Goal: Information Seeking & Learning: Learn about a topic

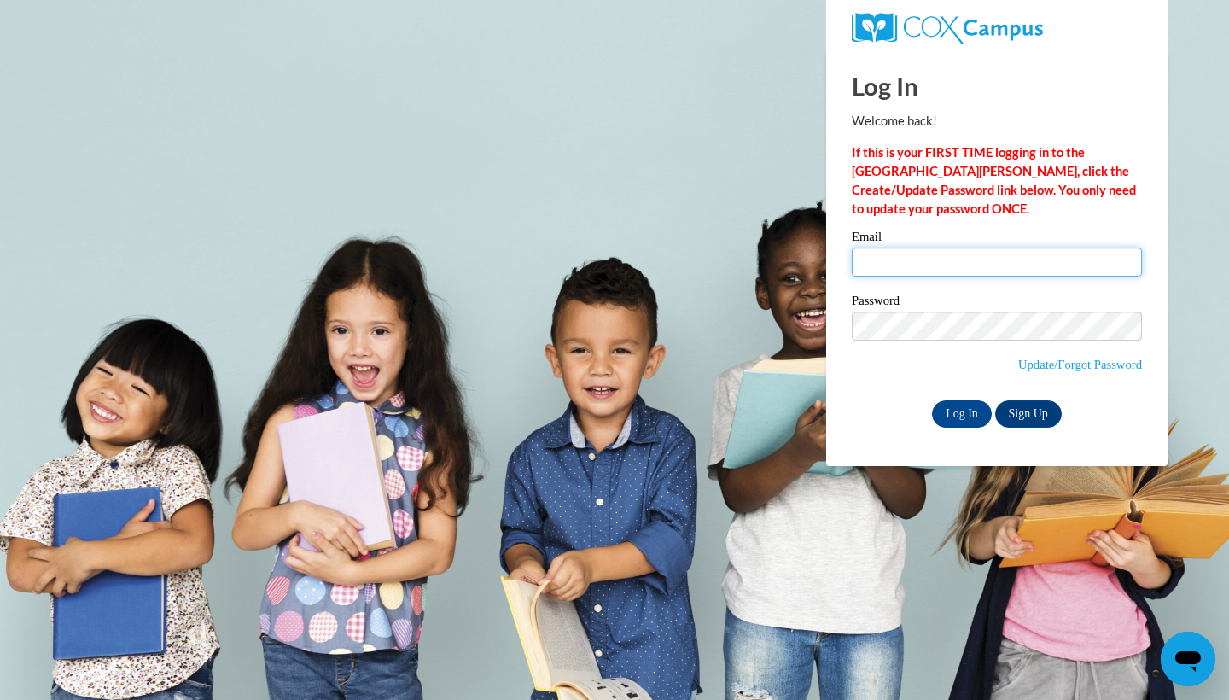
type input "[EMAIL_ADDRESS][DOMAIN_NAME]"
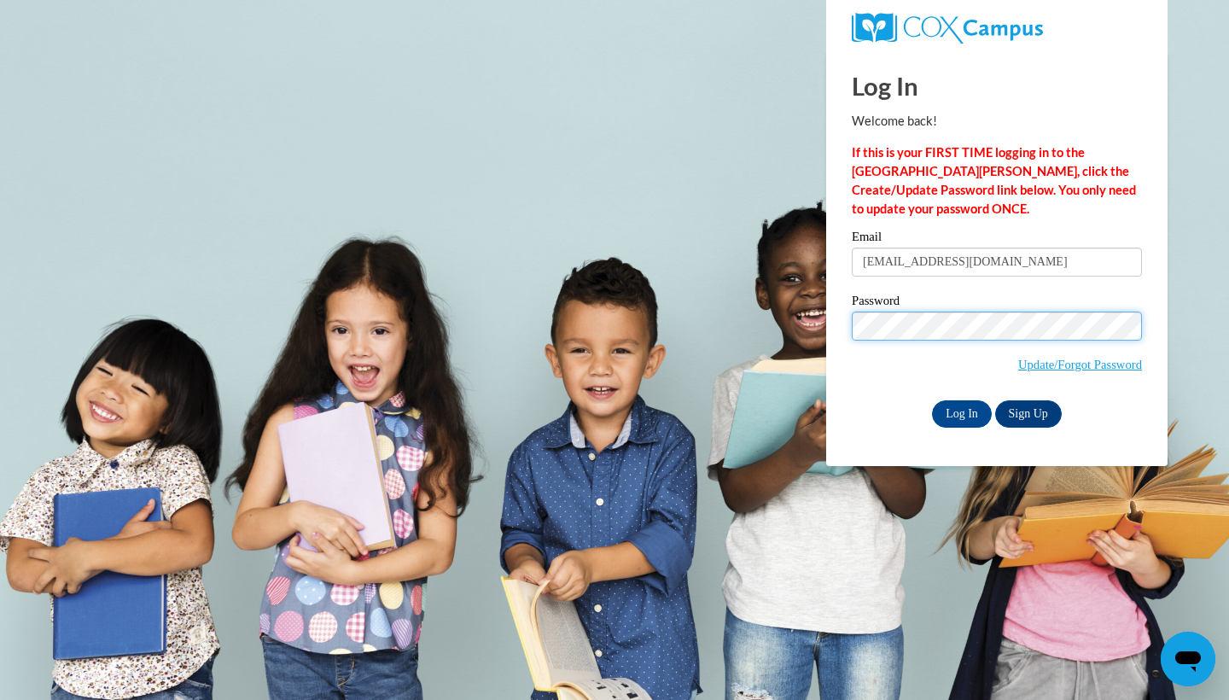
click at [960, 410] on input "Log In" at bounding box center [962, 413] width 60 height 27
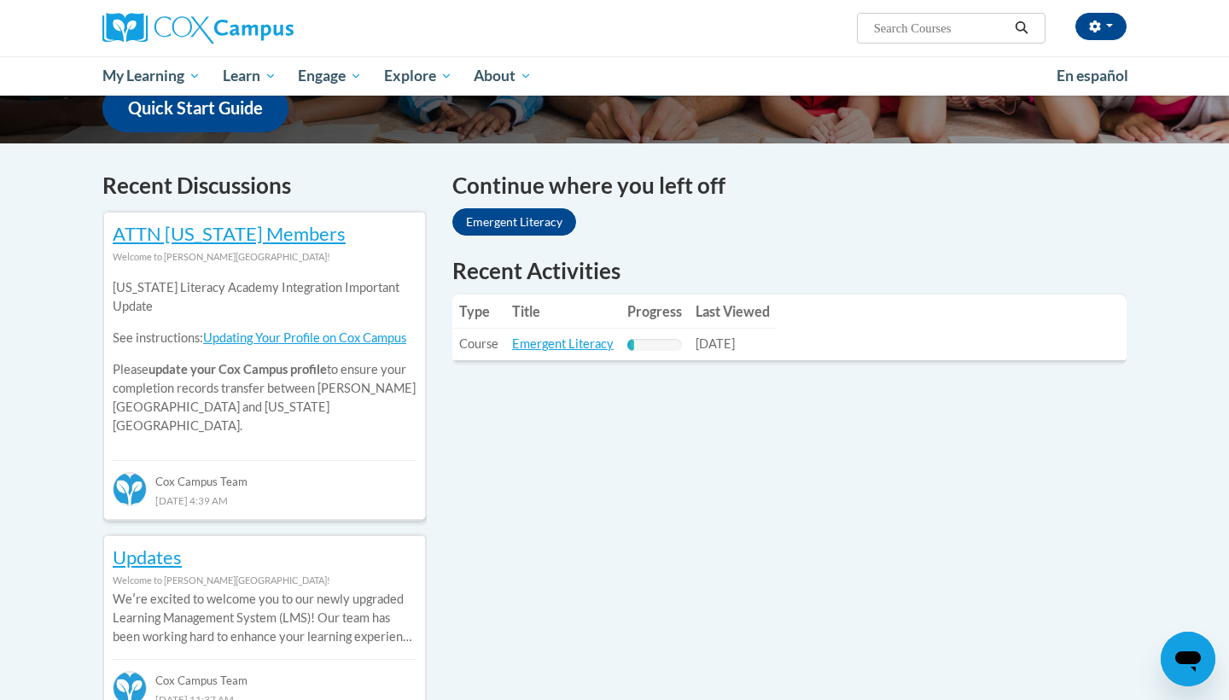
scroll to position [452, 0]
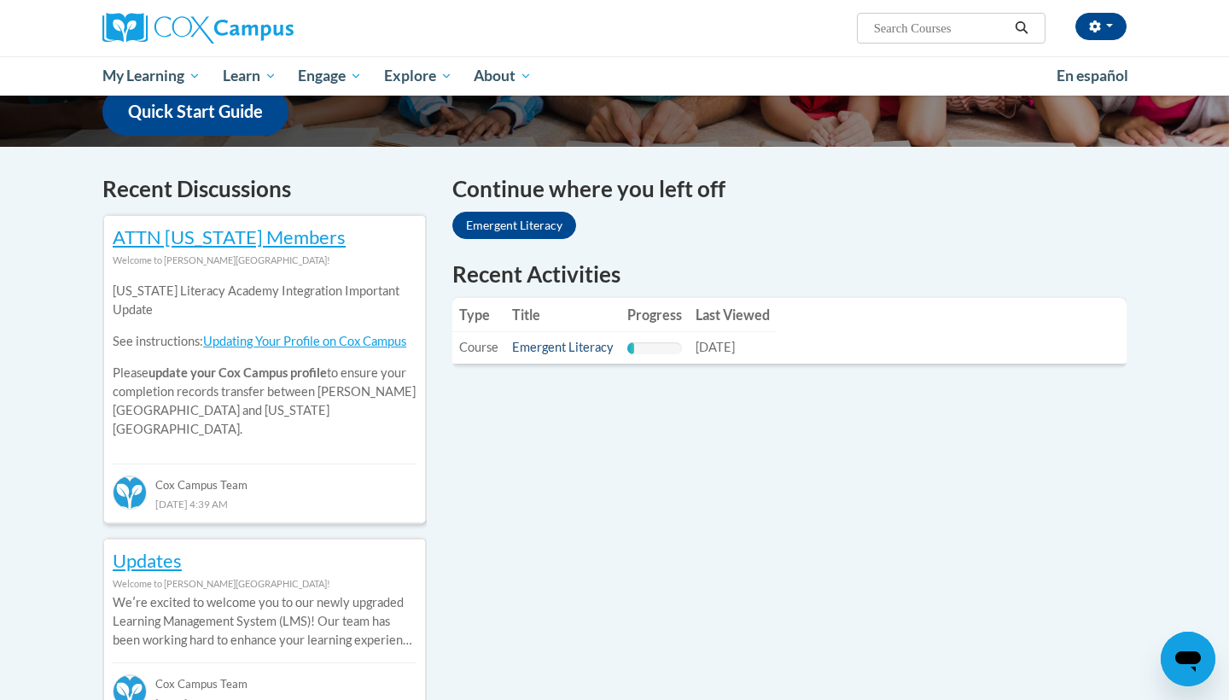
click at [584, 344] on link "Emergent Literacy" at bounding box center [563, 347] width 102 height 15
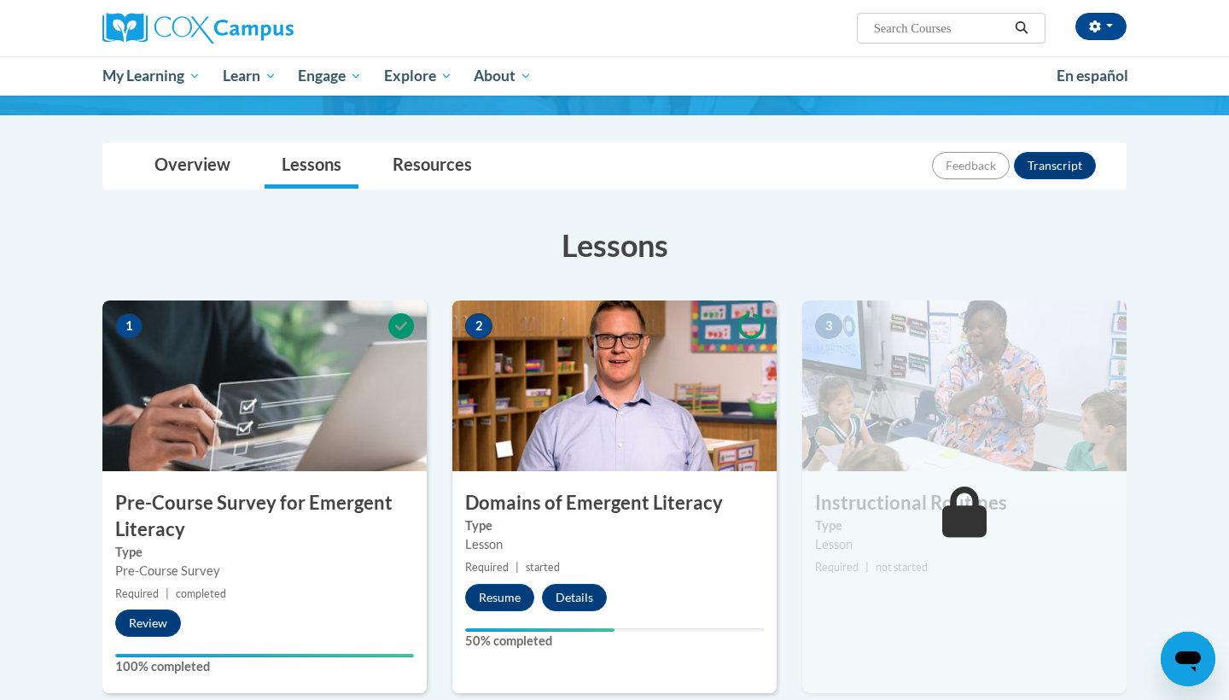
scroll to position [149, 0]
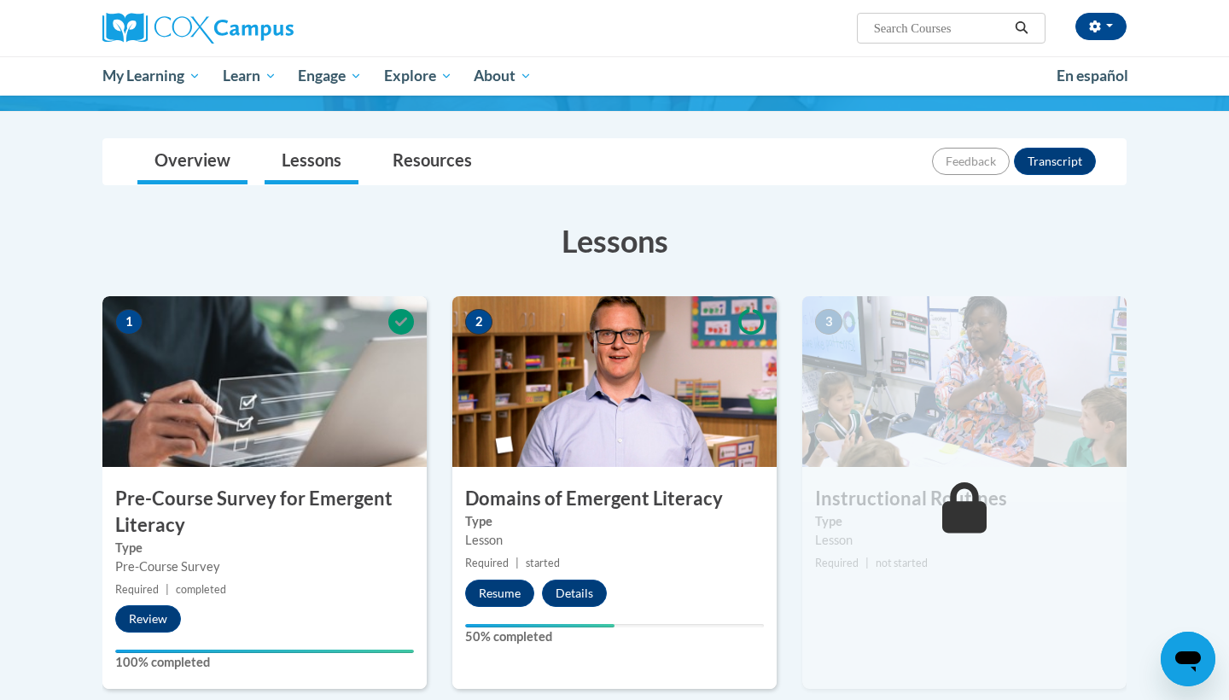
click at [146, 171] on link "Overview" at bounding box center [192, 161] width 110 height 45
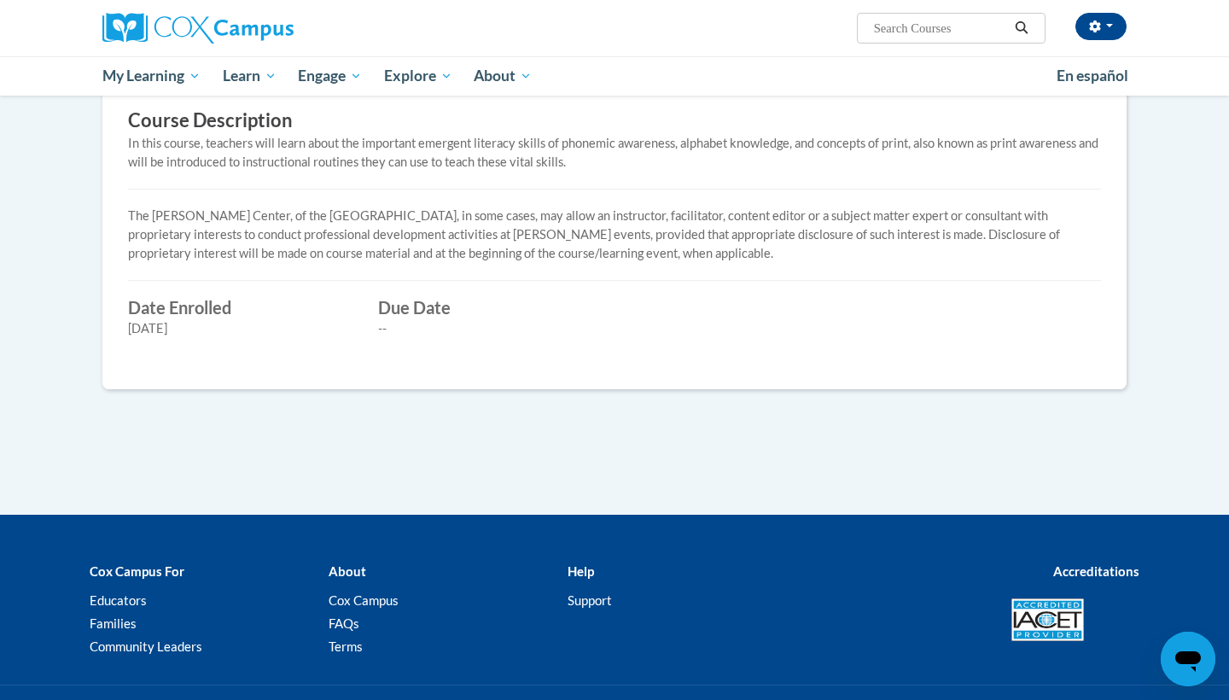
scroll to position [654, 0]
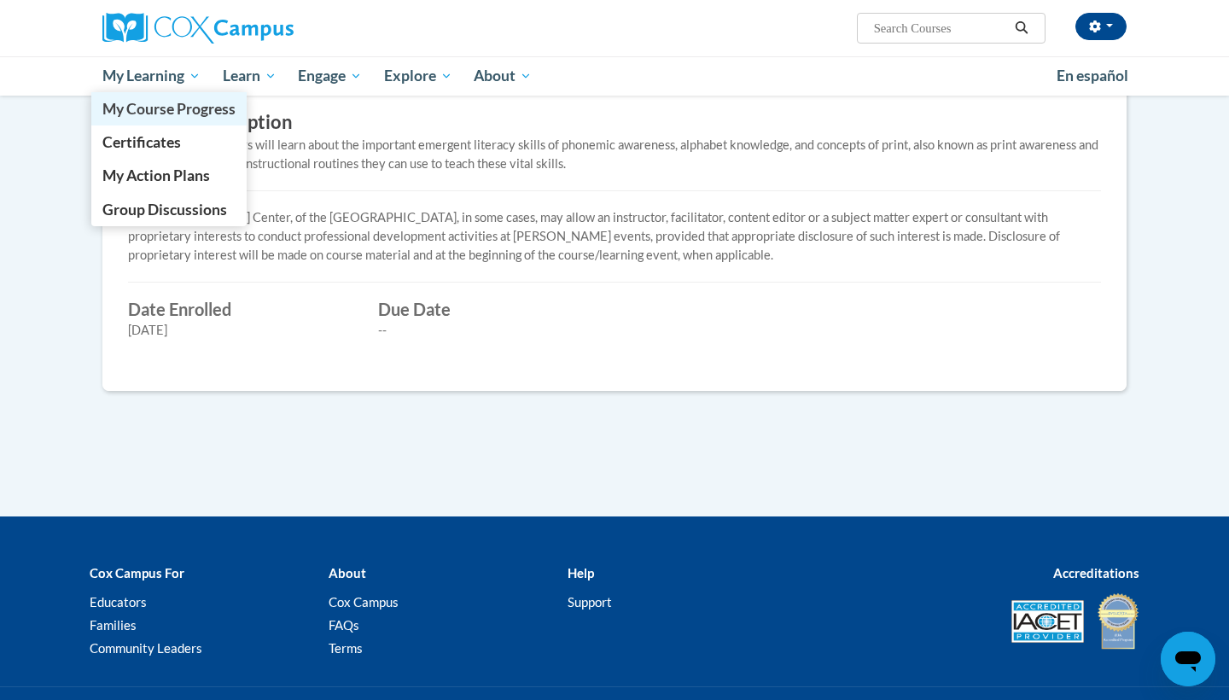
click at [186, 102] on span "My Course Progress" at bounding box center [168, 109] width 133 height 18
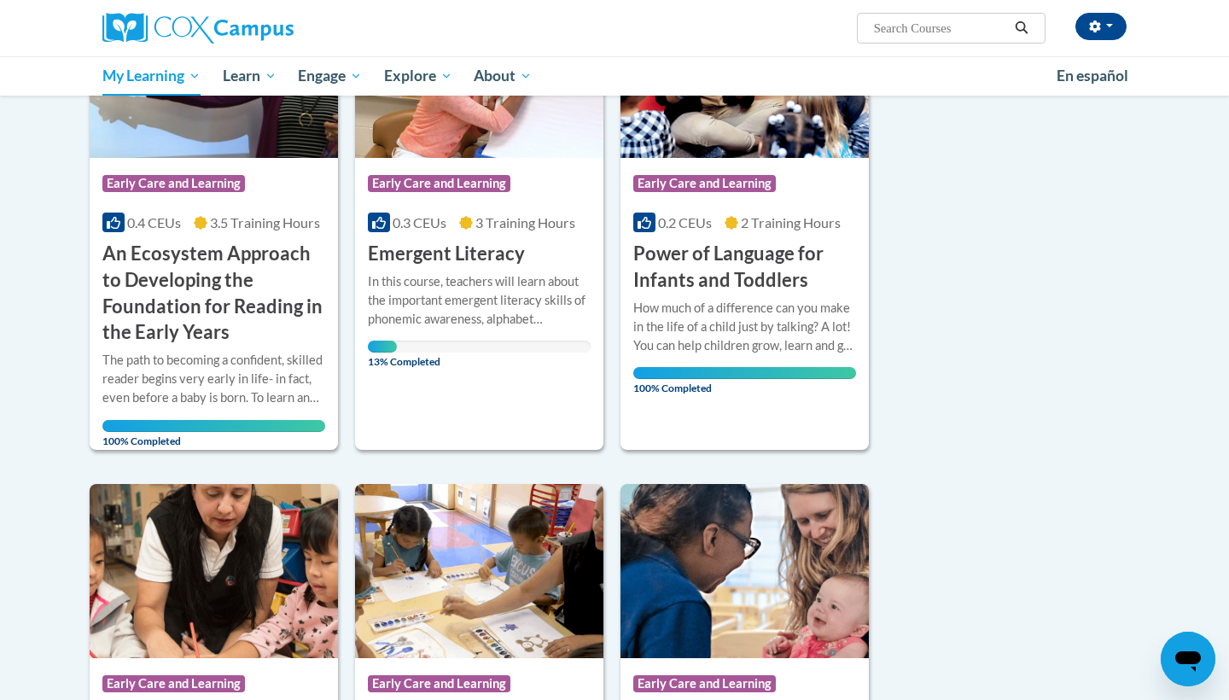
scroll to position [284, 0]
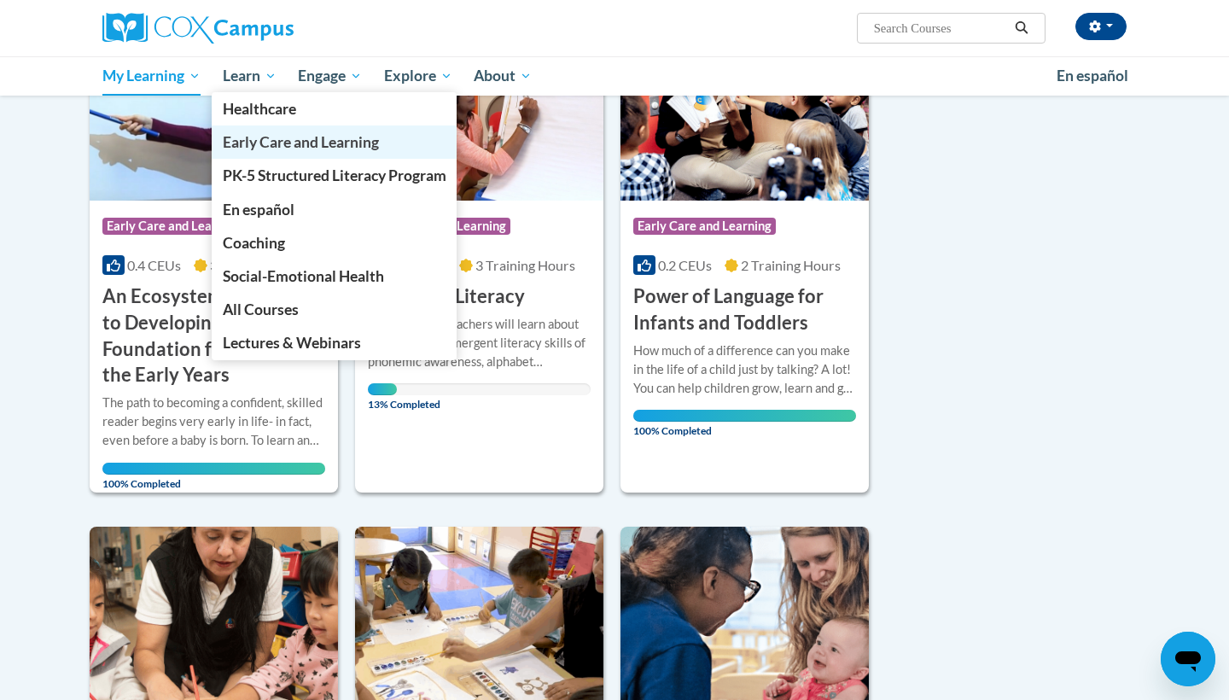
click at [287, 132] on link "Early Care and Learning" at bounding box center [335, 141] width 246 height 33
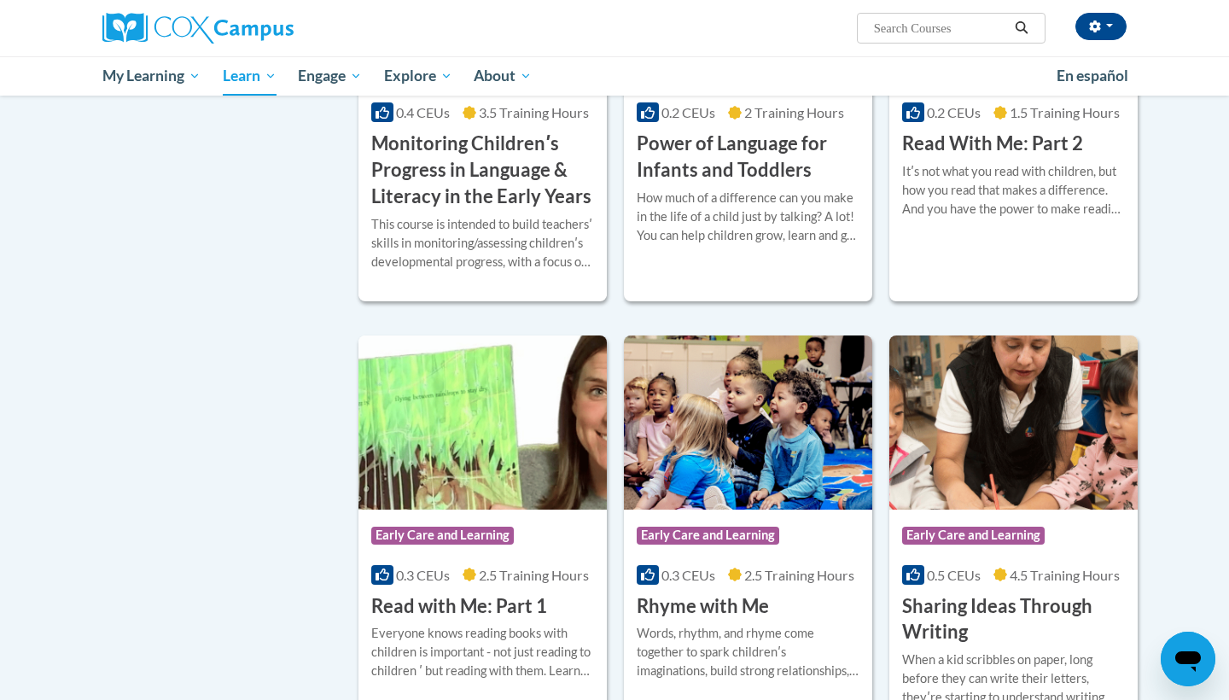
scroll to position [1635, 0]
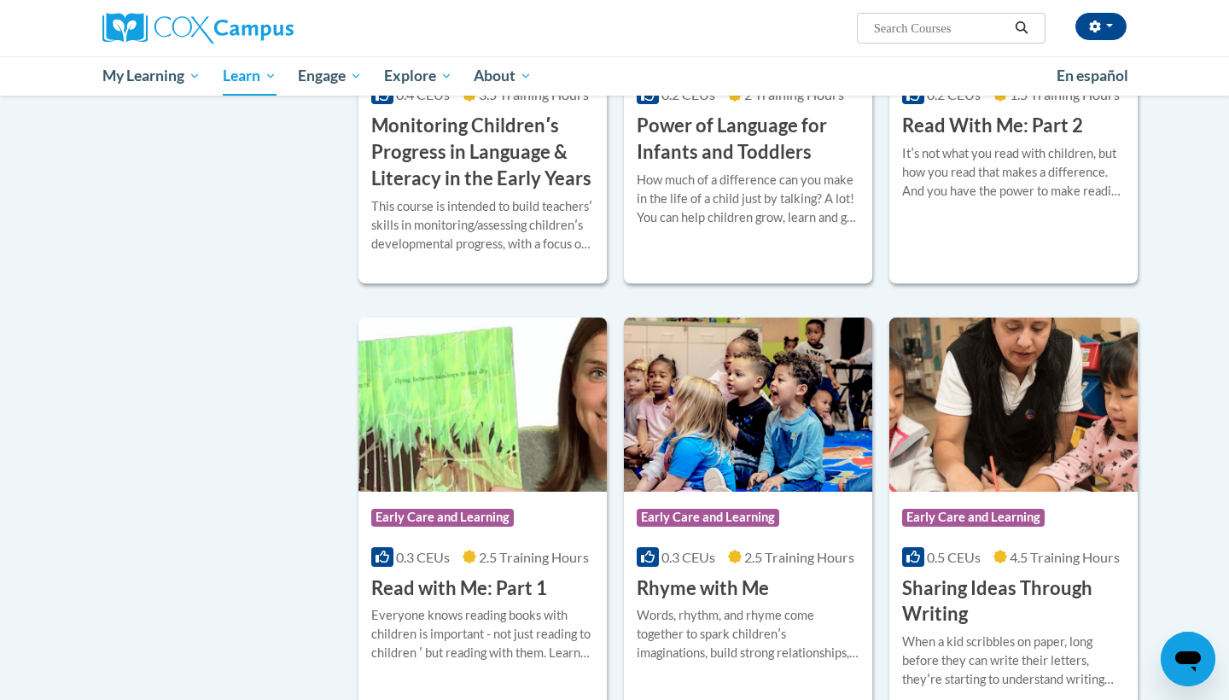
click at [485, 102] on span "3.5 Training Hours" at bounding box center [534, 94] width 110 height 16
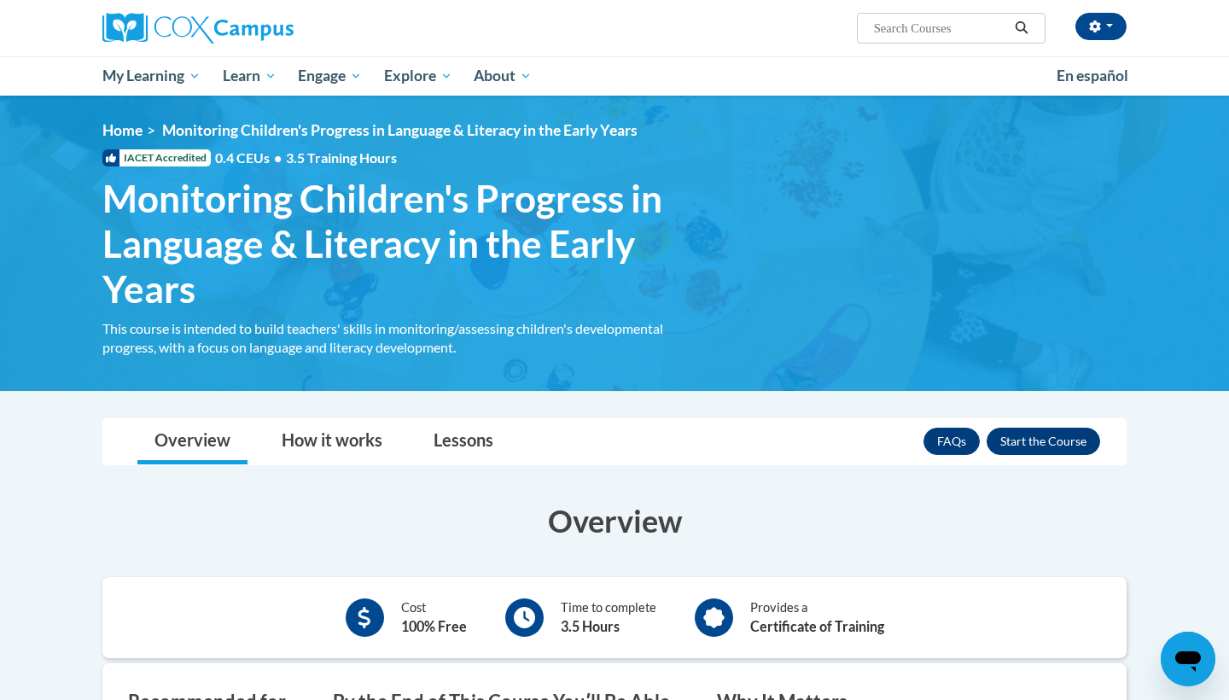
click at [1026, 438] on button "Enroll" at bounding box center [1042, 440] width 113 height 27
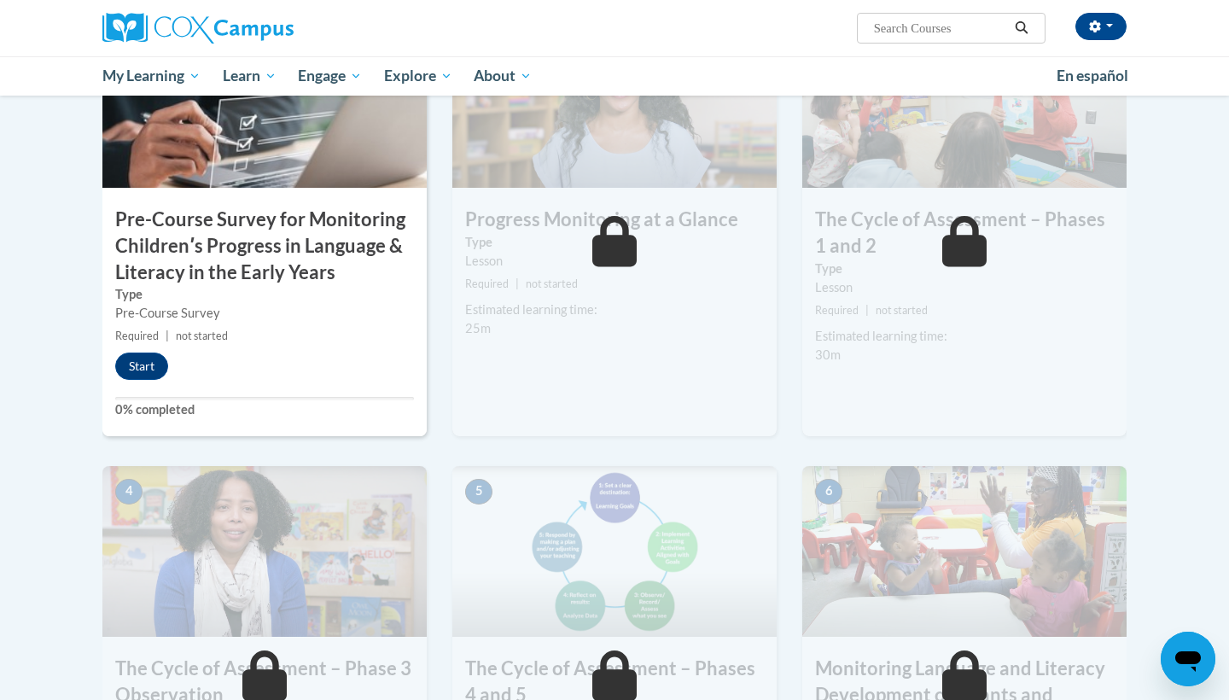
scroll to position [494, 0]
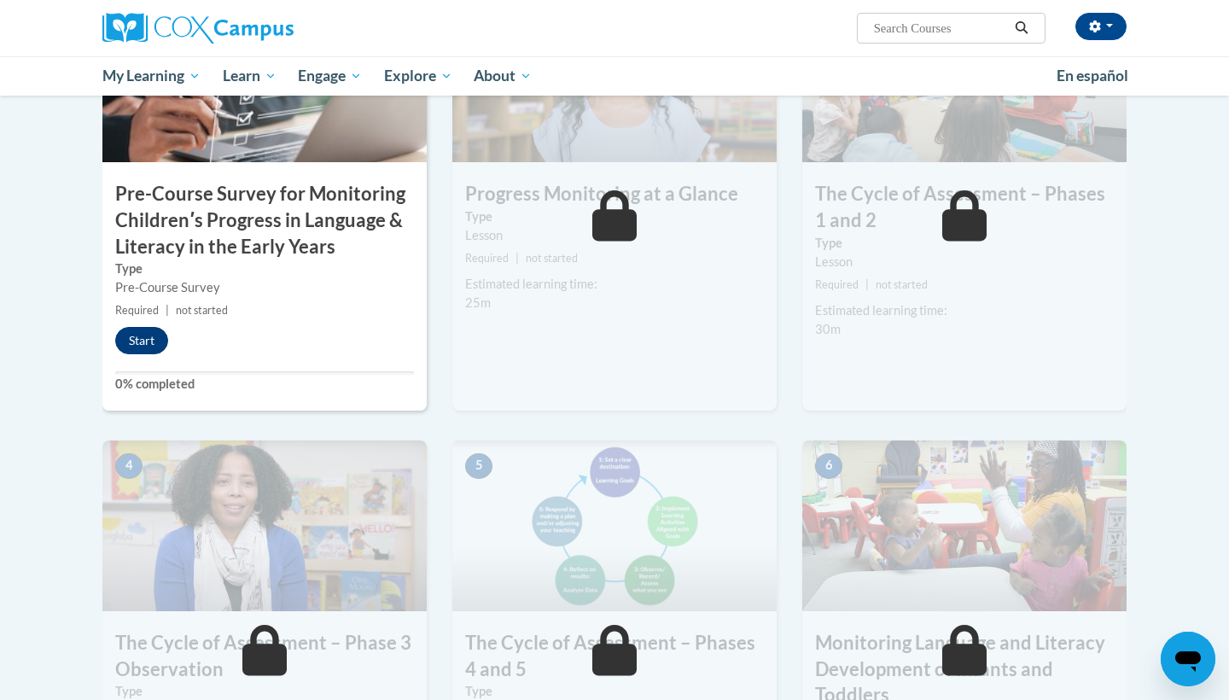
click at [146, 334] on button "Start" at bounding box center [141, 340] width 53 height 27
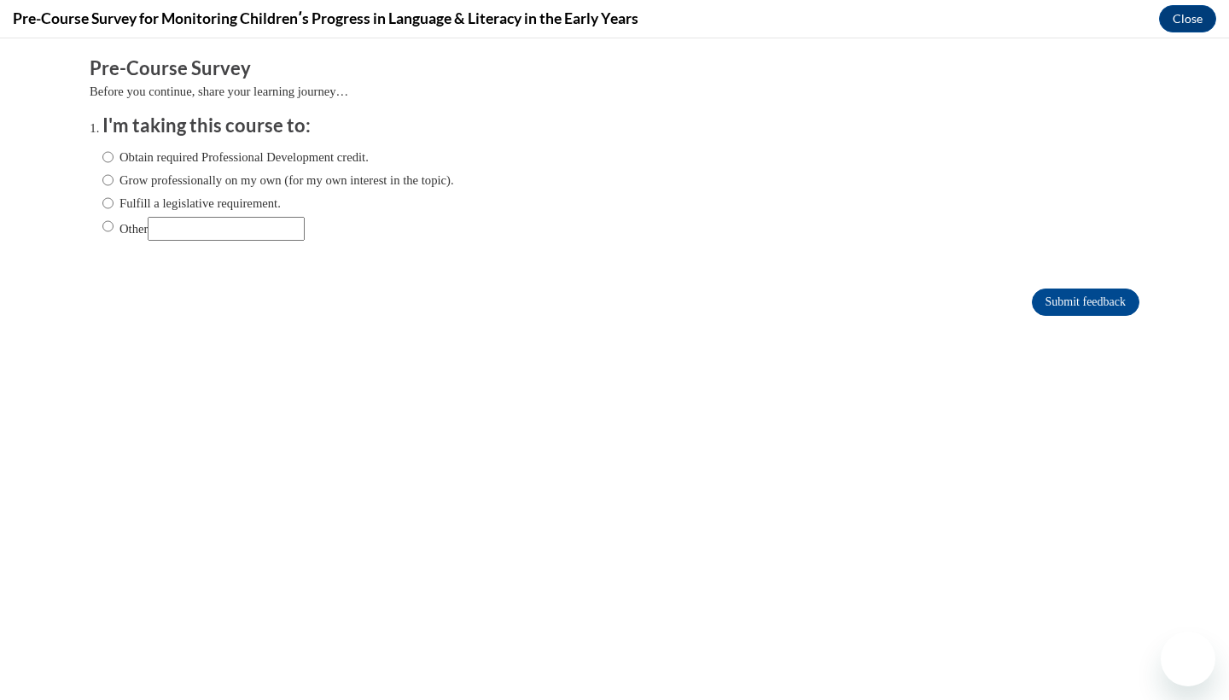
click at [277, 160] on label "Obtain required Professional Development credit." at bounding box center [235, 157] width 266 height 19
click at [113, 160] on input "Obtain required Professional Development credit." at bounding box center [107, 157] width 11 height 19
radio input "true"
click at [1058, 305] on input "Submit feedback" at bounding box center [1085, 301] width 108 height 27
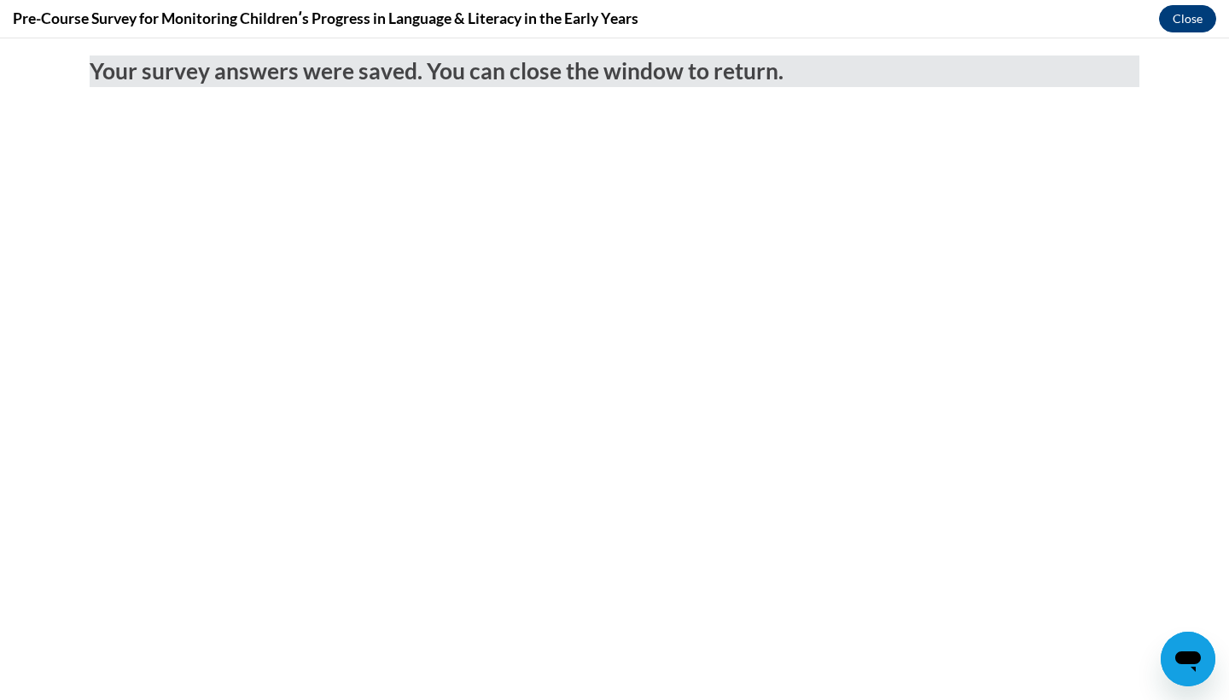
click at [1191, 20] on button "Close" at bounding box center [1187, 18] width 57 height 27
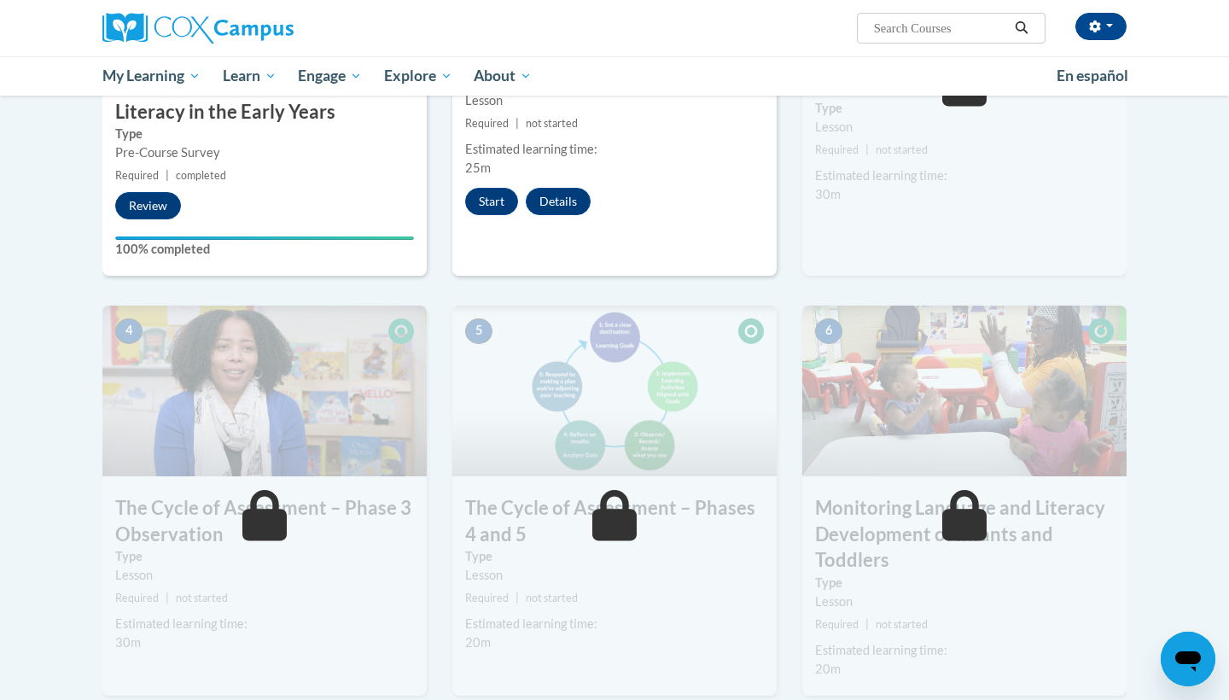
scroll to position [347, 0]
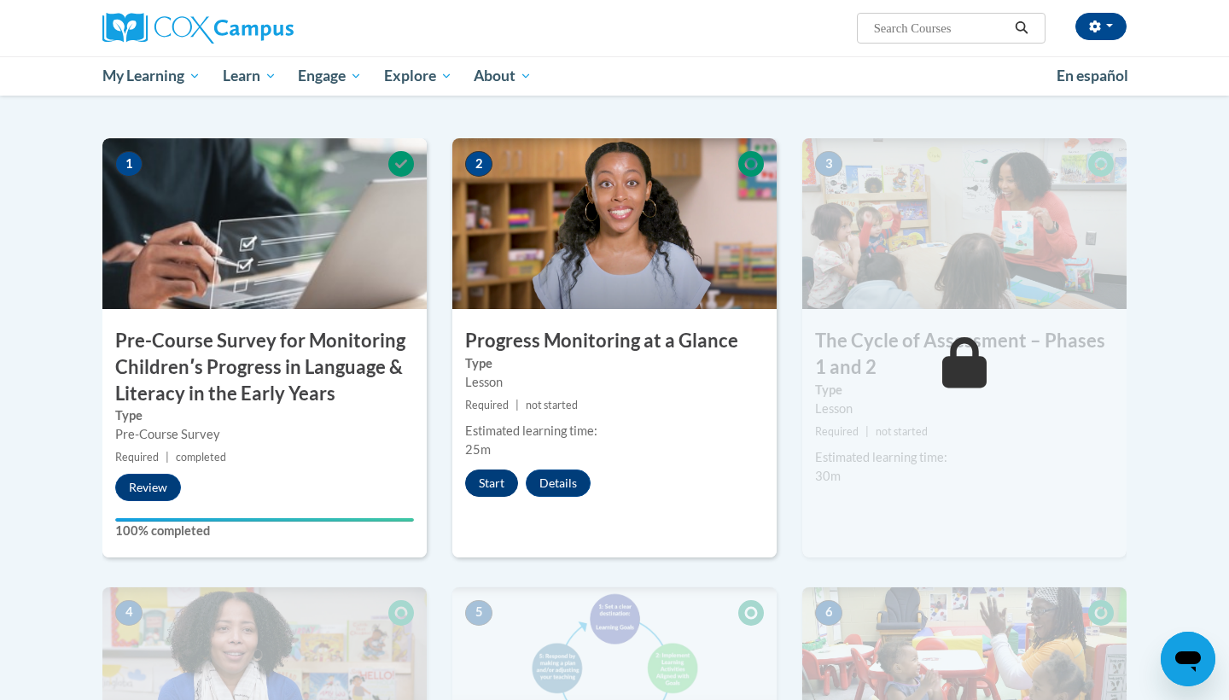
click at [485, 477] on button "Start" at bounding box center [491, 482] width 53 height 27
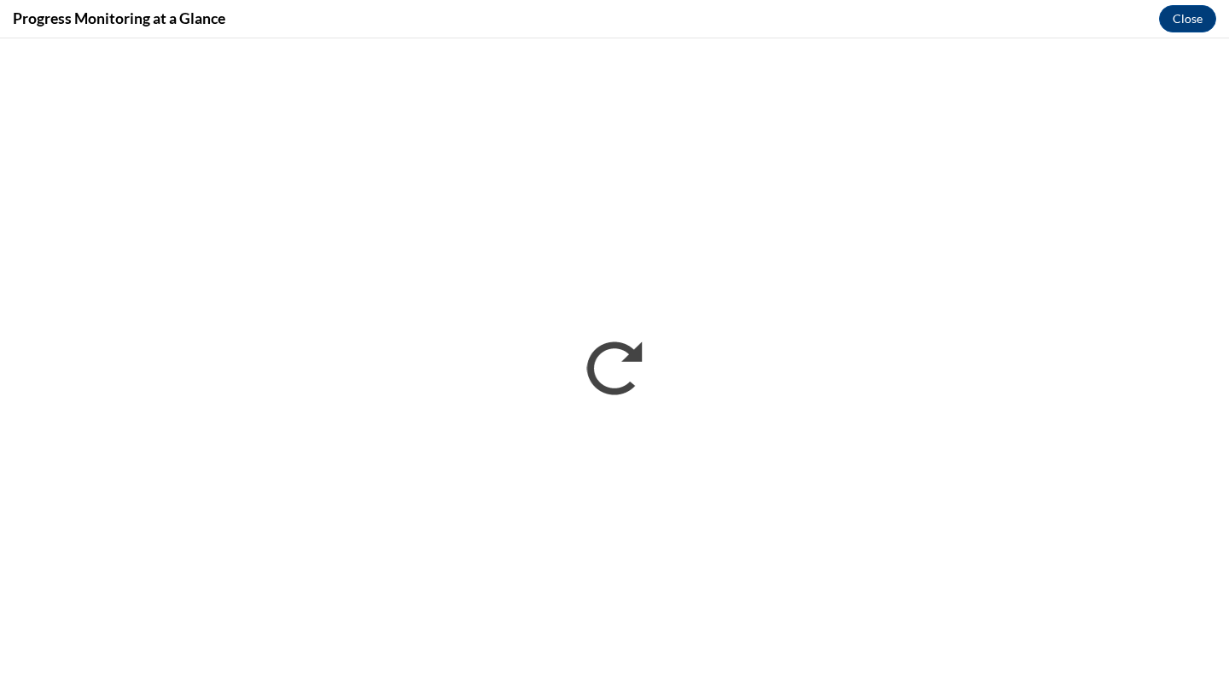
scroll to position [0, 0]
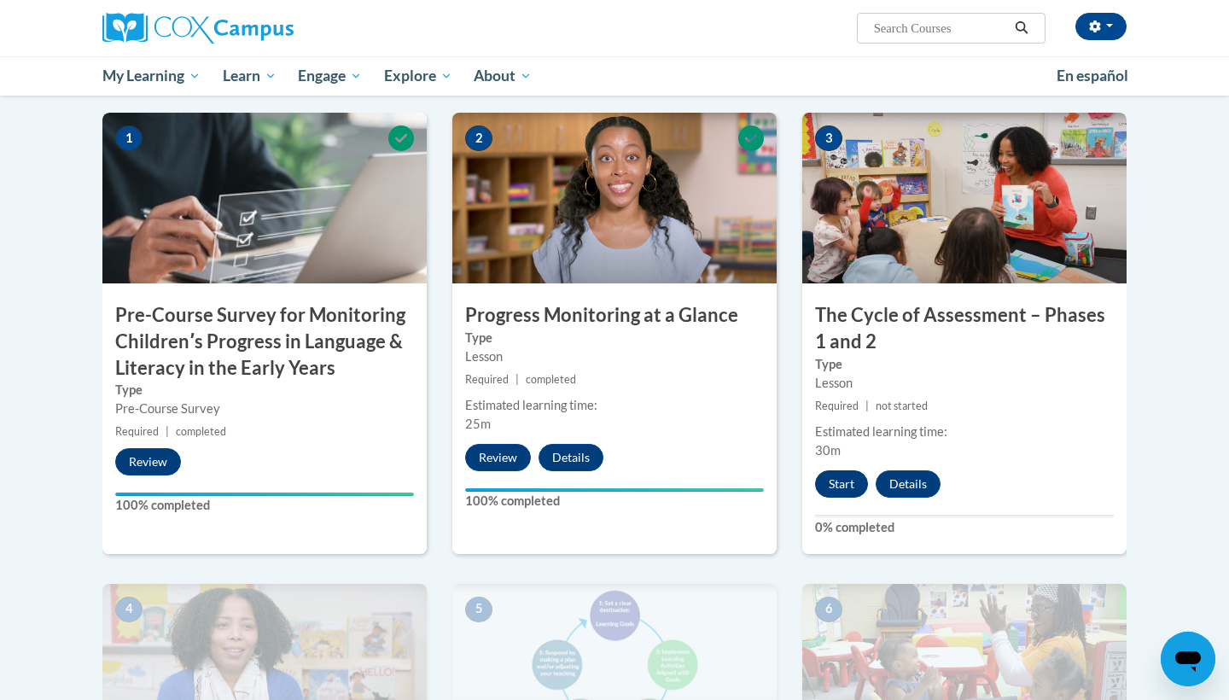
click at [851, 480] on button "Start" at bounding box center [841, 483] width 53 height 27
